Goal: Information Seeking & Learning: Learn about a topic

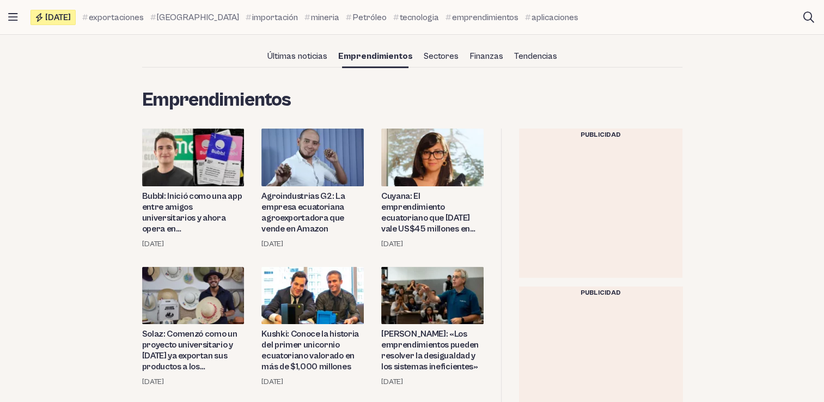
scroll to position [163, 0]
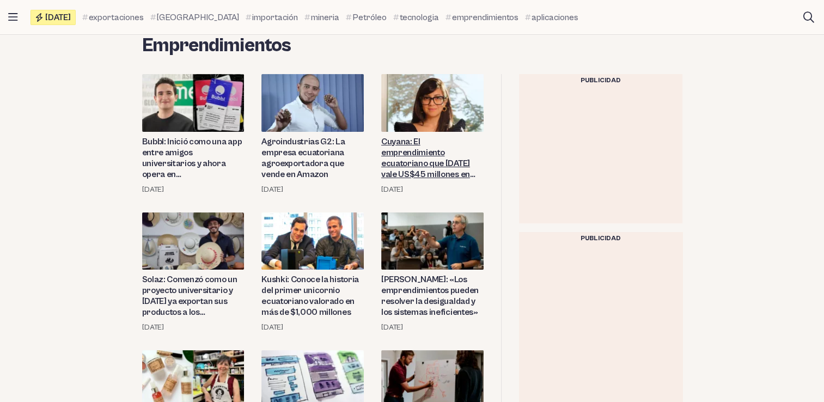
click at [396, 159] on link "Cuyana: El emprendimiento ecuatoriano que [DATE] vale US$45 millones en [GEOGRA…" at bounding box center [432, 158] width 102 height 44
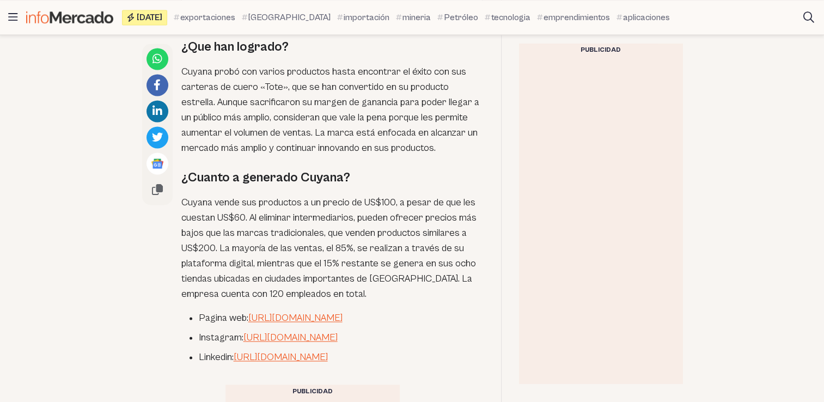
scroll to position [1689, 0]
